Goal: Navigation & Orientation: Find specific page/section

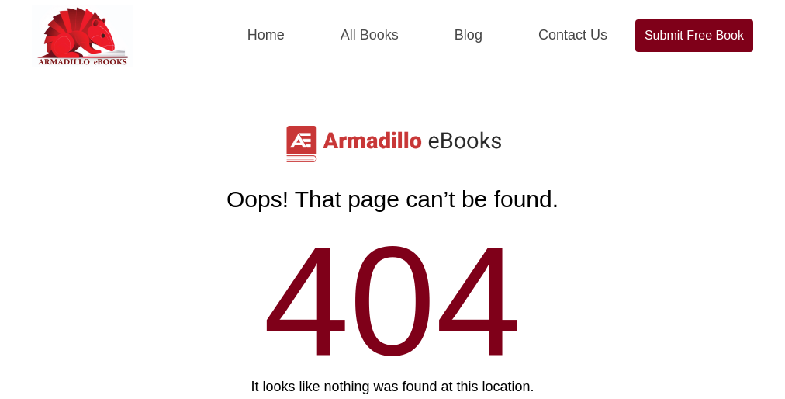
click at [393, 35] on link "All Books" at bounding box center [369, 35] width 95 height 71
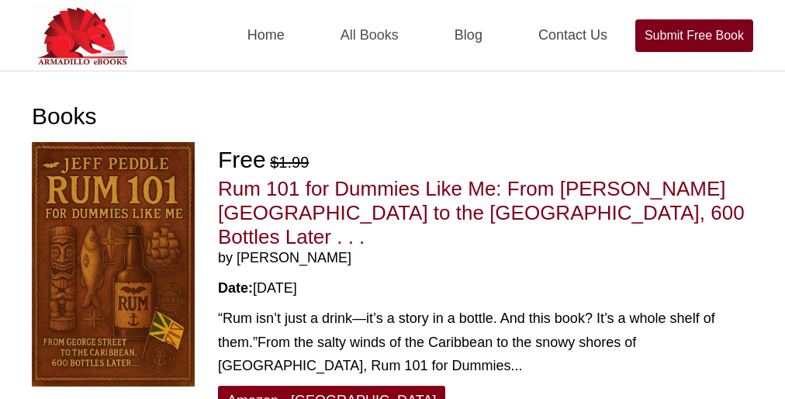
click at [393, 35] on link "All Books" at bounding box center [369, 35] width 95 height 71
